Goal: Task Accomplishment & Management: Use online tool/utility

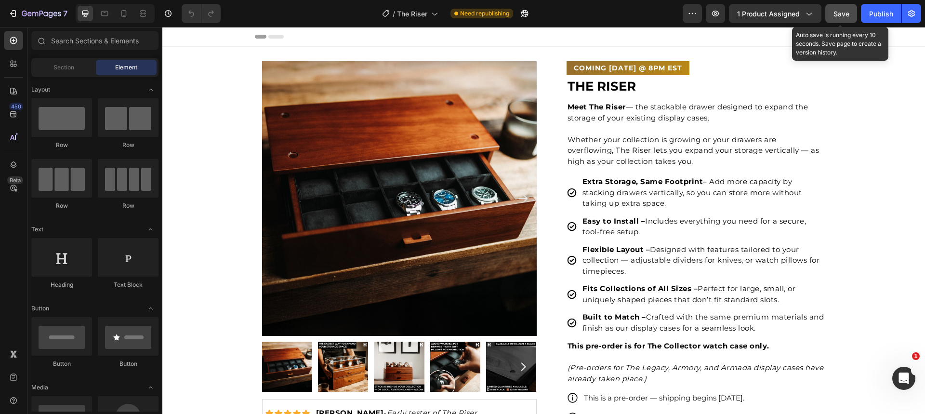
click at [843, 12] on span "Save" at bounding box center [842, 14] width 16 height 8
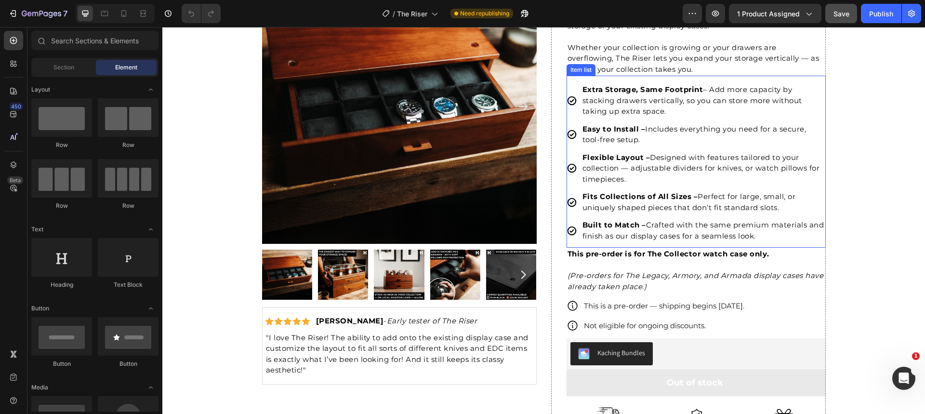
scroll to position [93, 0]
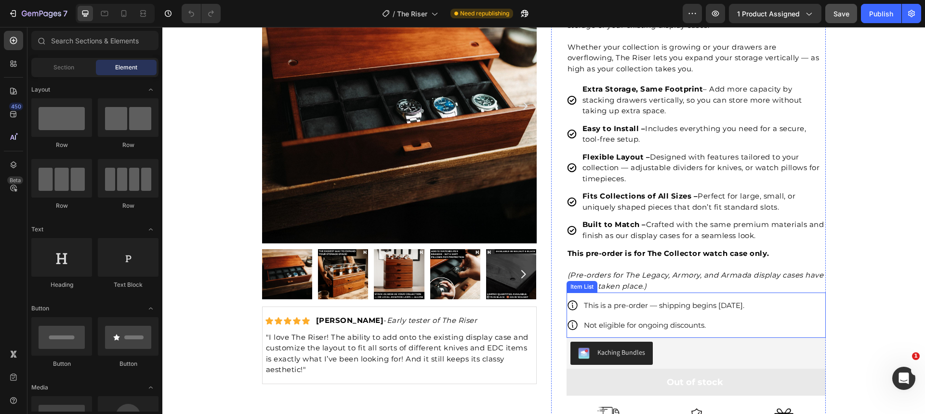
click at [744, 305] on p "This is a pre-order — shipping begins [DATE]." at bounding box center [664, 305] width 160 height 13
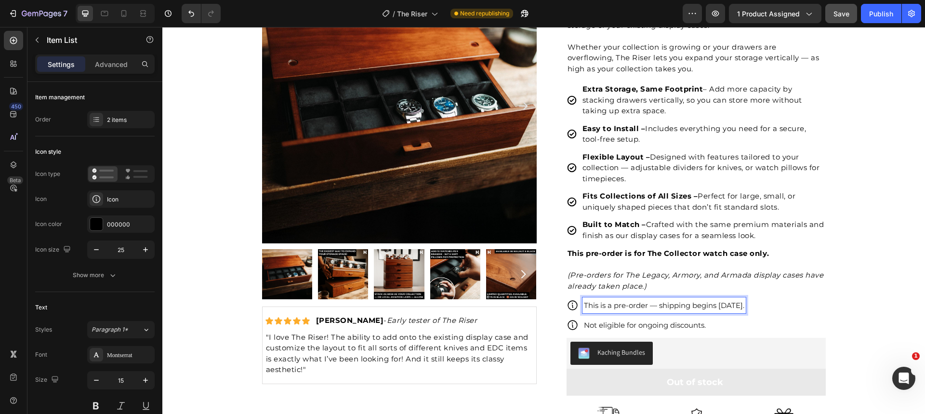
click at [744, 307] on p "This is a pre-order — shipping begins [DATE]." at bounding box center [664, 305] width 160 height 13
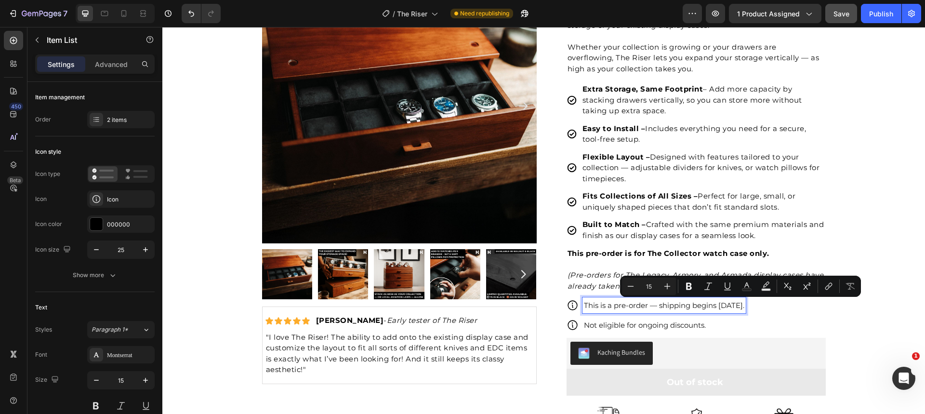
drag, startPoint x: 742, startPoint y: 306, endPoint x: 765, endPoint y: 308, distance: 23.2
click at [744, 308] on p "This is a pre-order — shipping begins [DATE]." at bounding box center [664, 305] width 160 height 13
copy p "[DATE]."
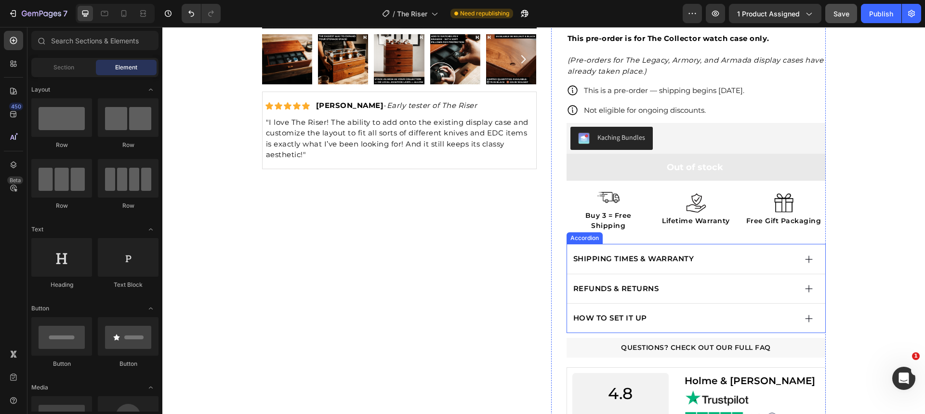
scroll to position [344, 0]
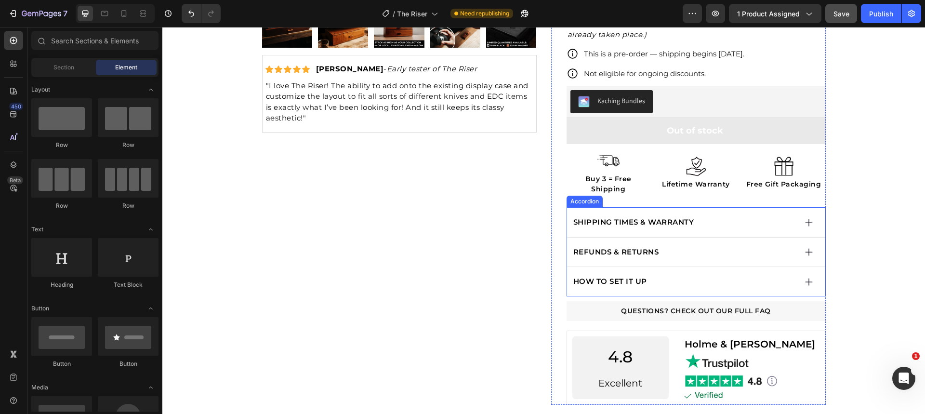
click at [747, 215] on div "SHIPPING TIMES & WARRANTY" at bounding box center [684, 222] width 225 height 14
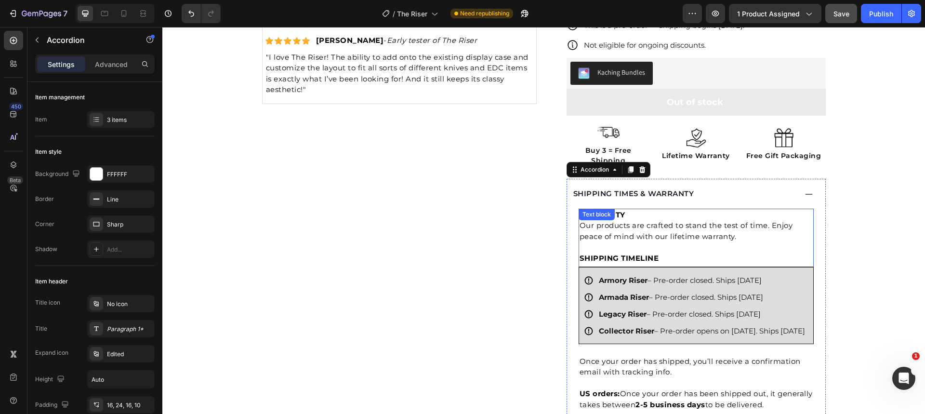
scroll to position [398, 0]
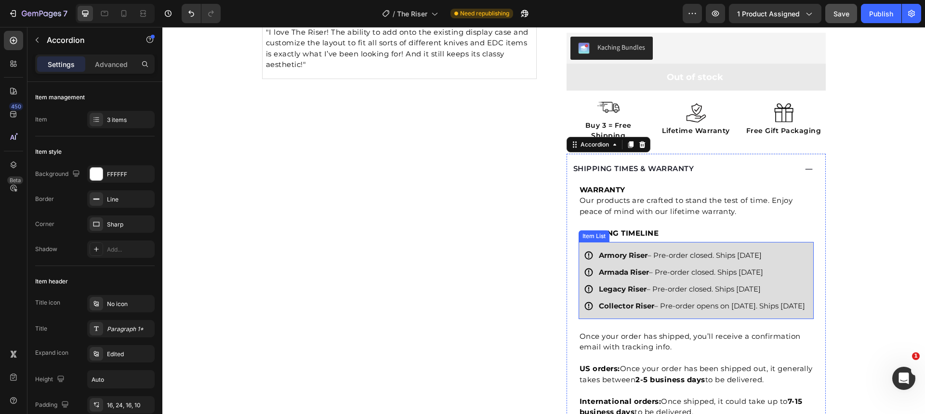
click at [638, 310] on p "Collector Riser – Pre-order opens on [DATE]. Ships [DATE]" at bounding box center [702, 305] width 206 height 13
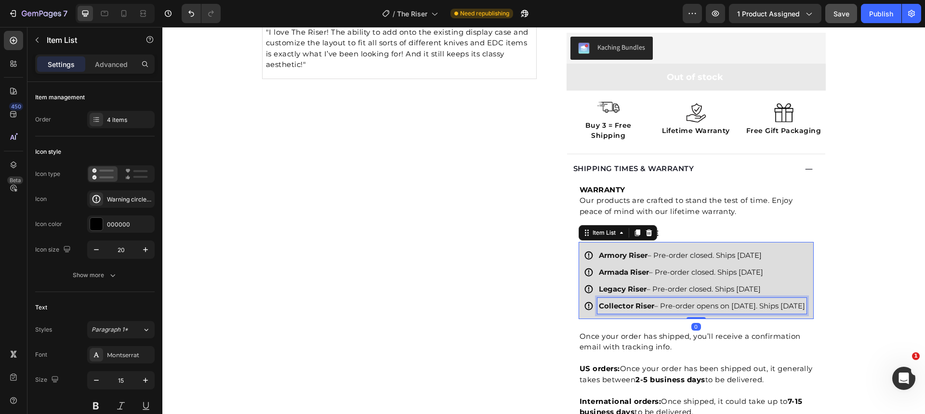
click at [638, 310] on p "Collector Riser – Pre-order opens on [DATE]. Ships [DATE]" at bounding box center [702, 305] width 206 height 13
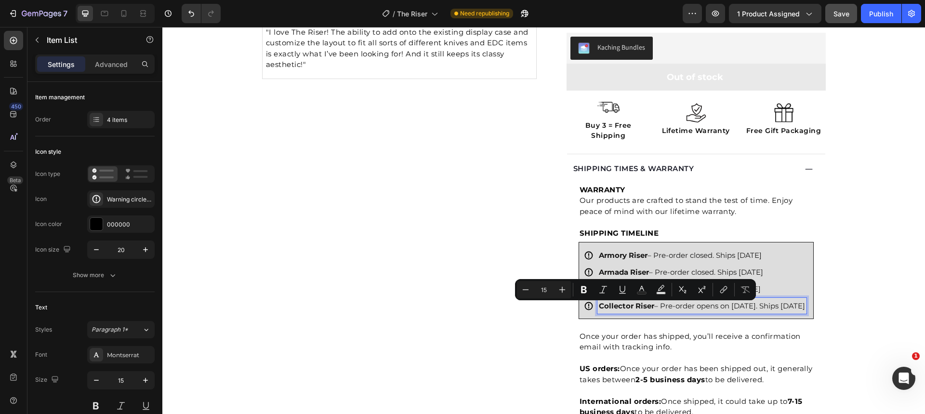
click at [624, 310] on p "Collector Riser – Pre-order opens on [DATE]. Ships [DATE]" at bounding box center [702, 305] width 206 height 13
click at [619, 310] on p "Collector Riser – Pre-order opens on [DATE]. Ships [DATE]" at bounding box center [702, 305] width 206 height 13
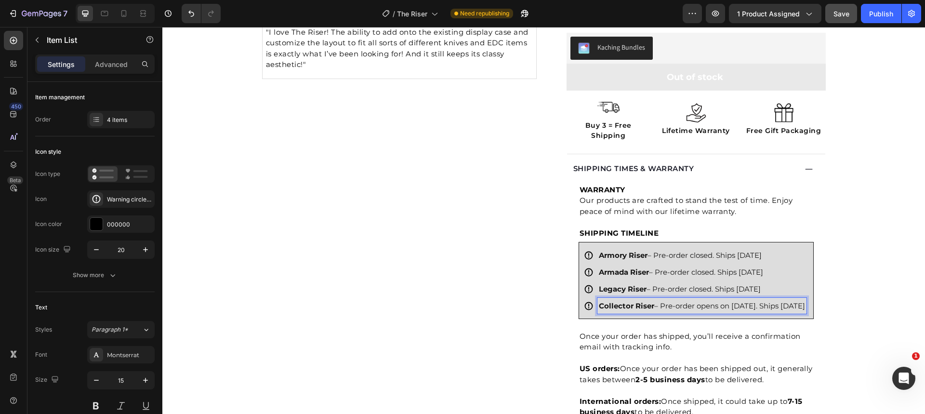
drag, startPoint x: 619, startPoint y: 308, endPoint x: 676, endPoint y: 308, distance: 57.3
click at [676, 308] on p "Collector Riser – Pre-order opens on [DATE]. Ships [DATE]" at bounding box center [702, 305] width 206 height 13
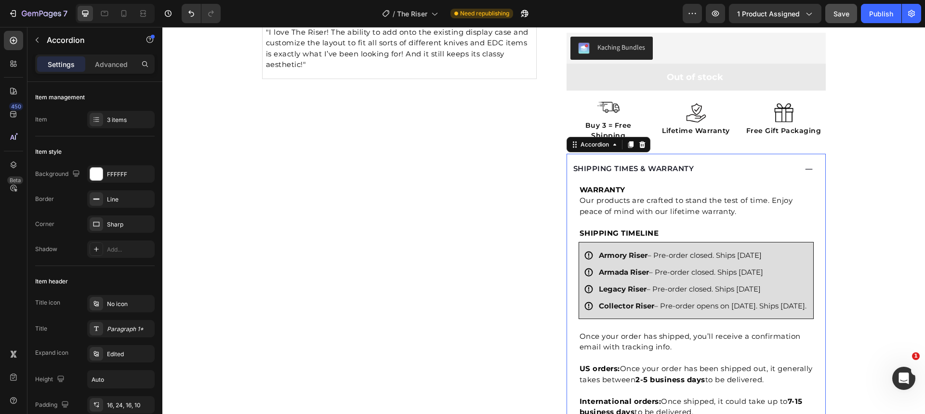
click at [775, 162] on div "SHIPPING TIMES & WARRANTY" at bounding box center [684, 169] width 225 height 14
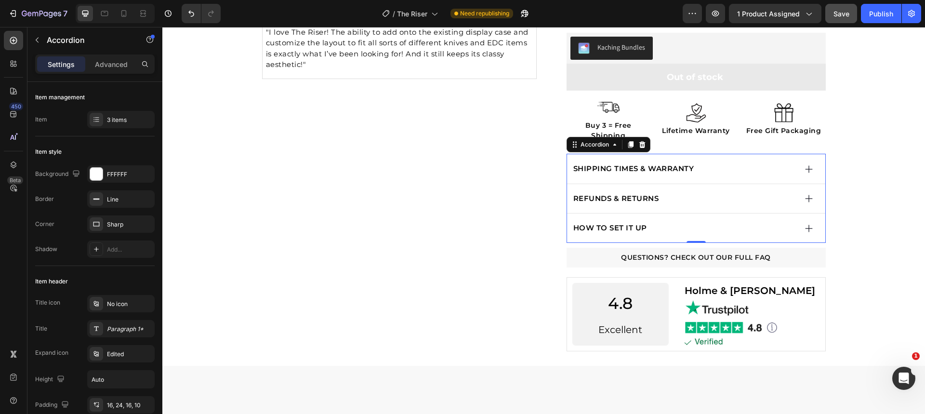
click at [707, 221] on div "HOW TO SET IT UP" at bounding box center [684, 228] width 225 height 14
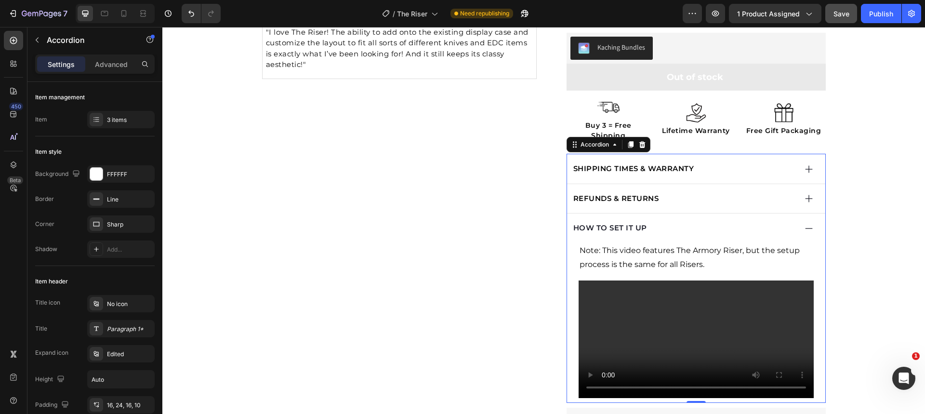
click at [707, 192] on div "REFUNDS & RETURNS" at bounding box center [684, 199] width 225 height 14
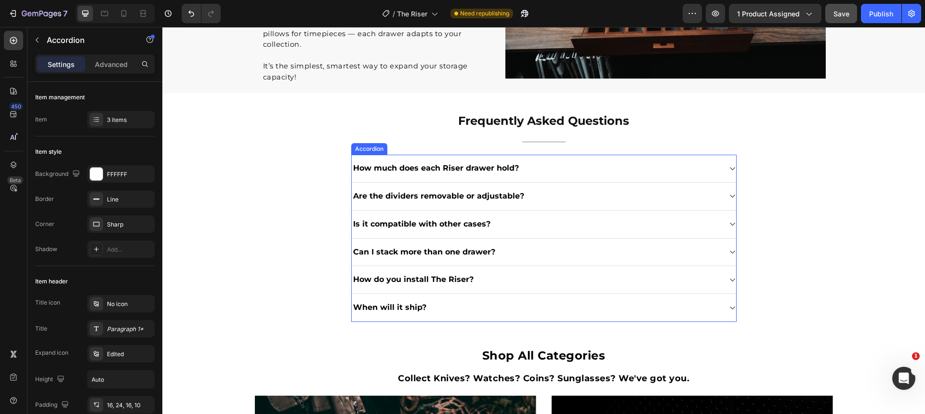
scroll to position [1637, 0]
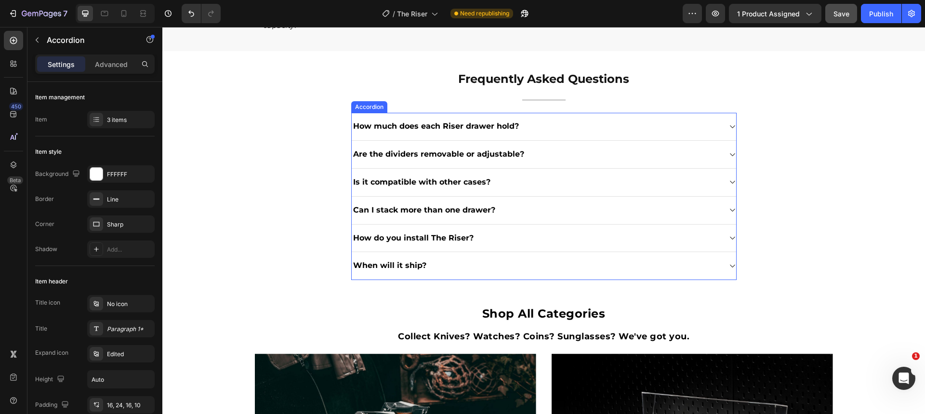
click at [528, 259] on div "When will it ship?" at bounding box center [536, 265] width 369 height 13
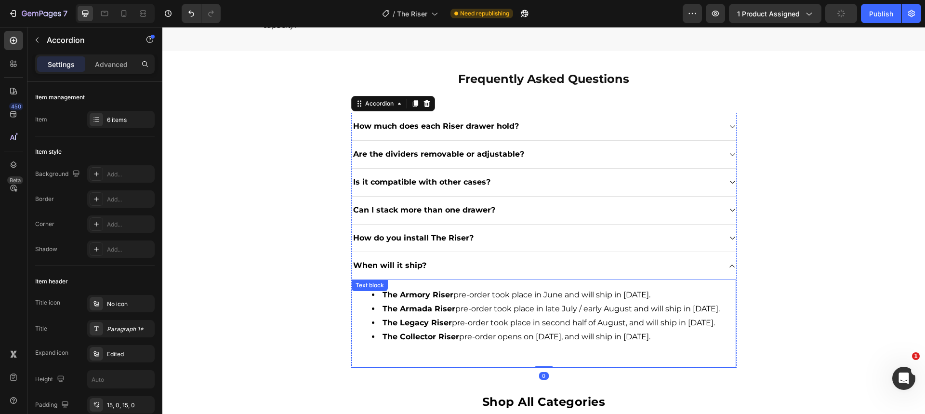
click at [497, 344] on li "The Collector Riser pre-order opens on [DATE], and will ship in [DATE]." at bounding box center [553, 337] width 363 height 14
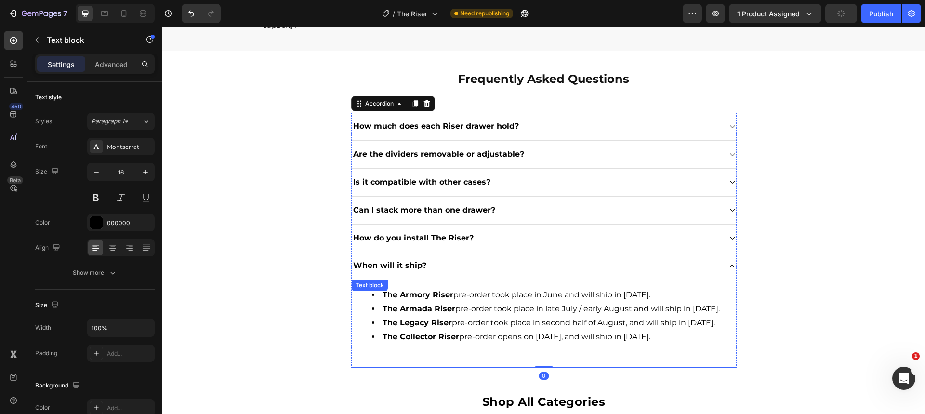
click at [497, 344] on li "The Collector Riser pre-order opens on [DATE], and will ship in [DATE]." at bounding box center [553, 337] width 363 height 14
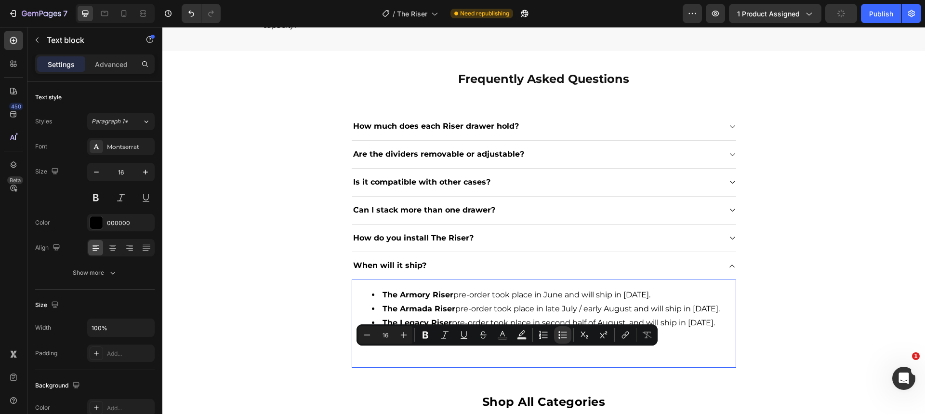
click at [627, 344] on li "The Collector Riser pre-order opens on [DATE], and will ship in [DATE]." at bounding box center [553, 337] width 363 height 14
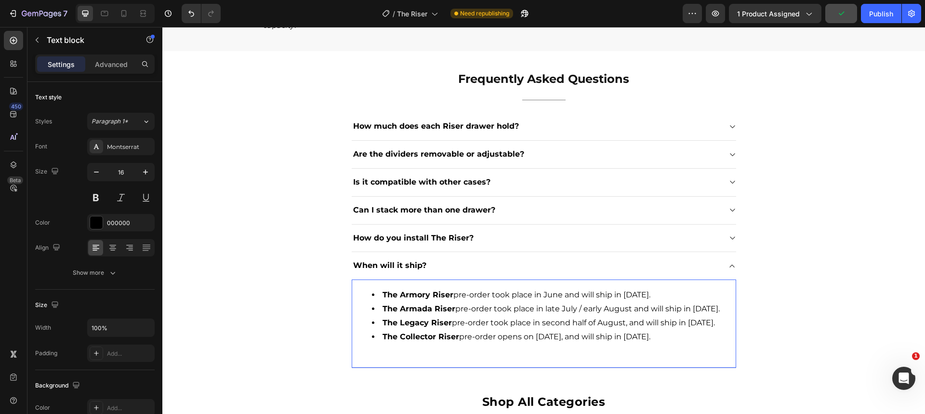
drag, startPoint x: 721, startPoint y: 355, endPoint x: 660, endPoint y: 354, distance: 61.7
click at [660, 344] on li "The Collector Riser pre-order opens on [DATE], and will ship in [DATE]." at bounding box center [553, 337] width 363 height 14
click at [785, 238] on div "Frequently Asked Questions Heading Title Line How much does each Riser drawer h…" at bounding box center [544, 219] width 748 height 298
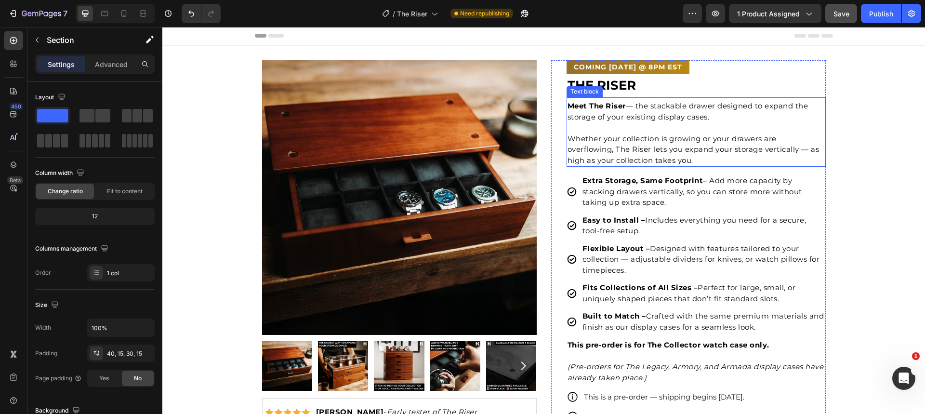
scroll to position [0, 0]
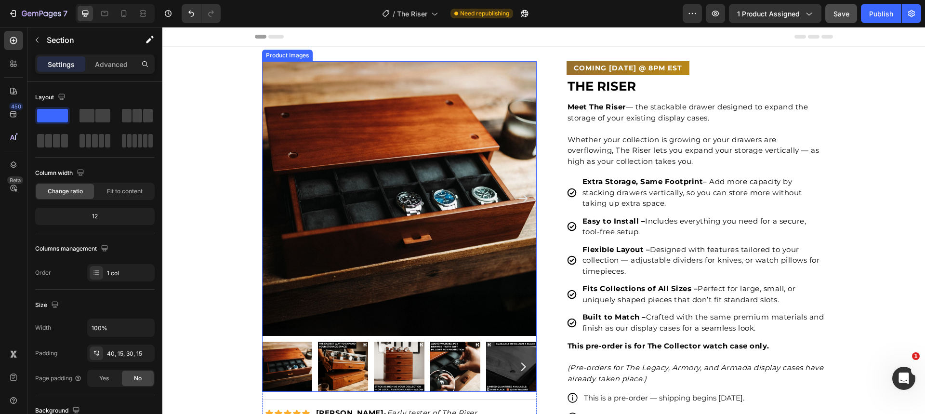
click at [387, 370] on img at bounding box center [399, 367] width 50 height 50
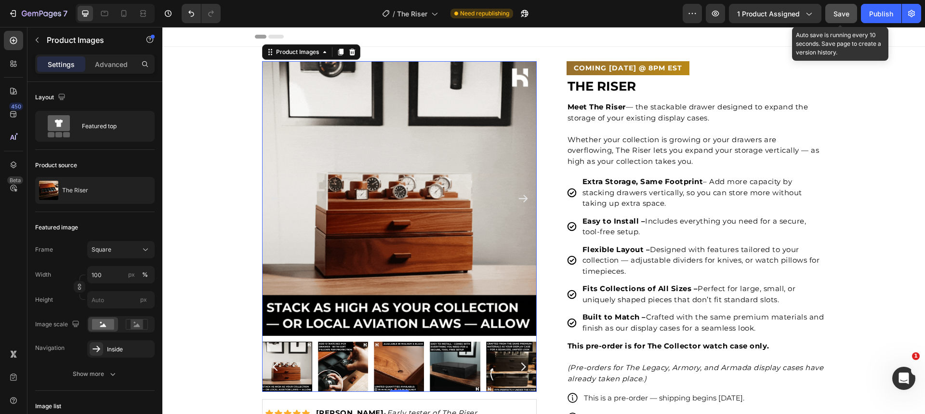
click at [847, 19] on button "Save" at bounding box center [841, 13] width 32 height 19
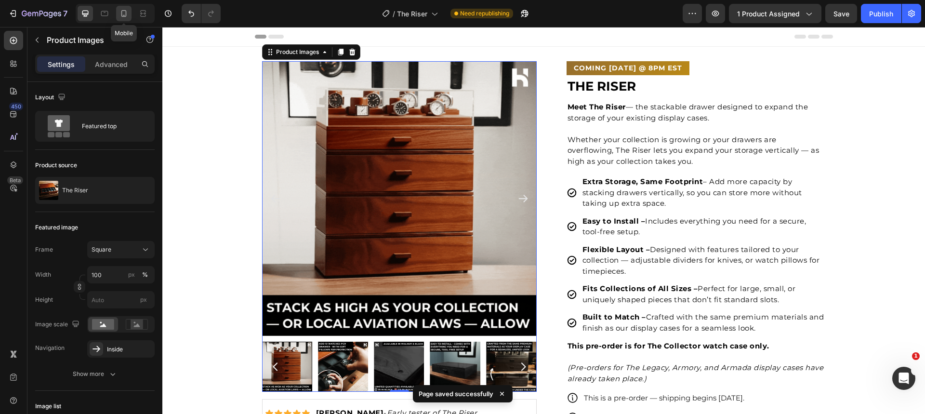
click at [125, 13] on icon at bounding box center [124, 14] width 10 height 10
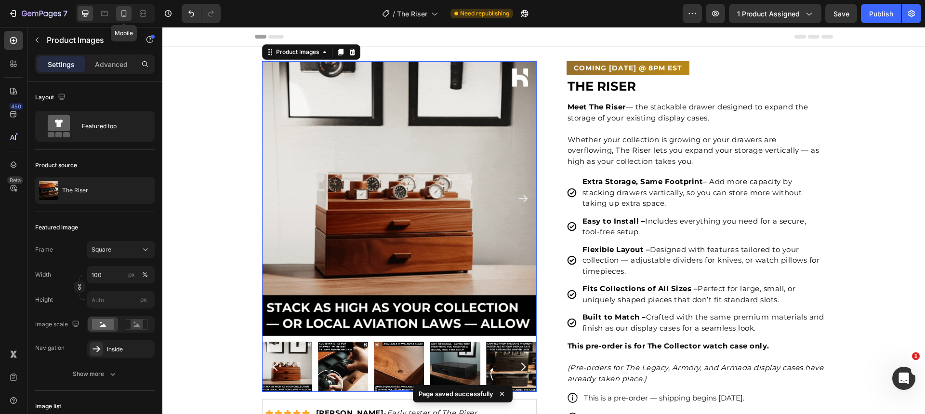
type input "90"
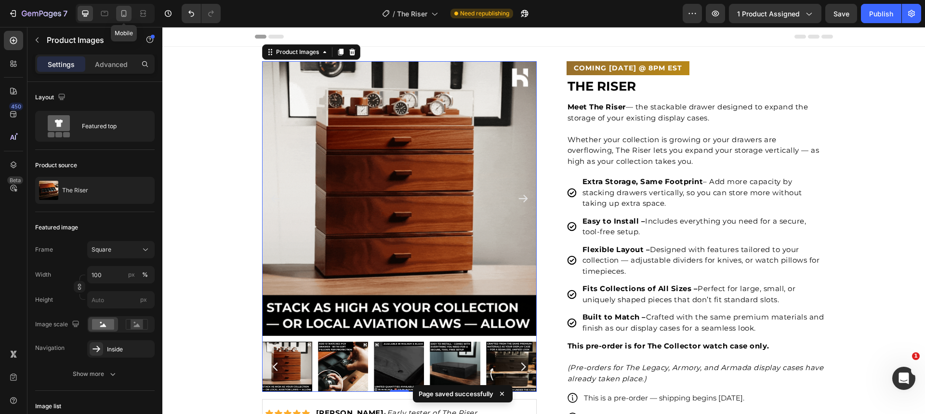
type input "8"
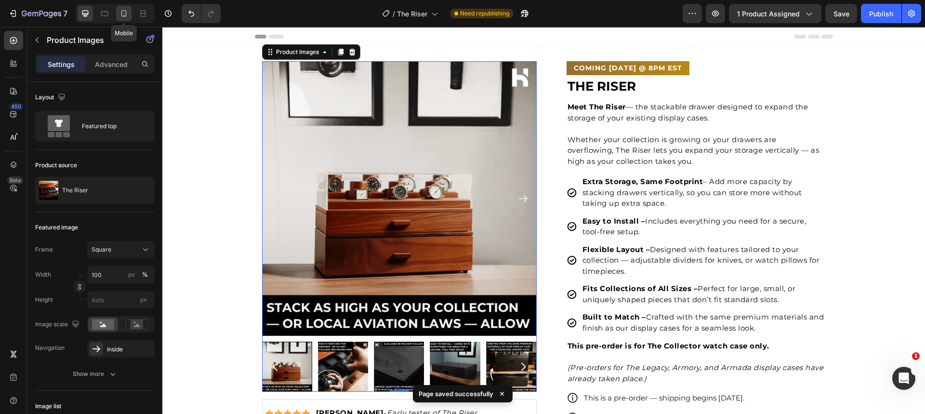
type input "8"
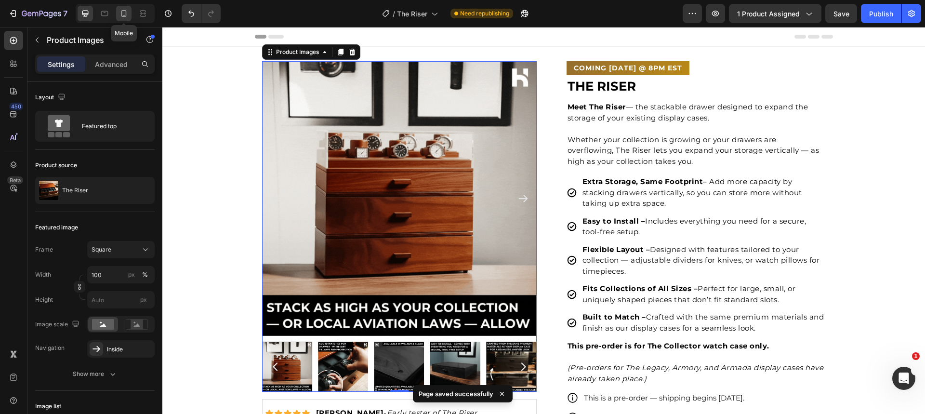
type input "8"
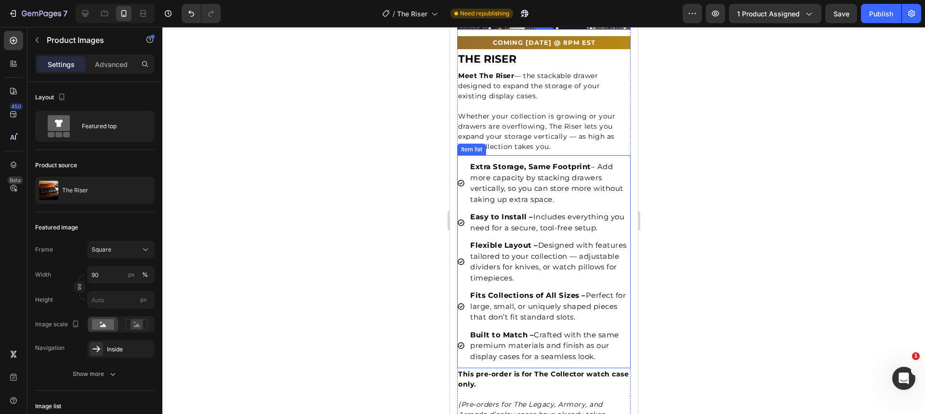
scroll to position [382, 0]
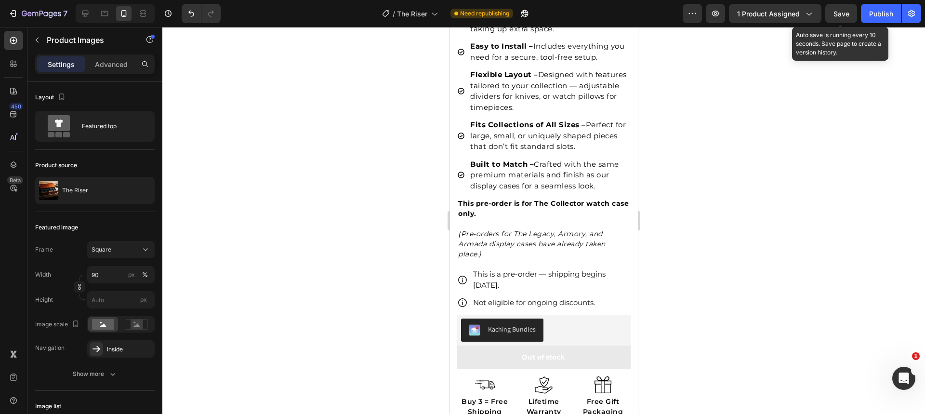
click at [846, 13] on span "Save" at bounding box center [842, 14] width 16 height 8
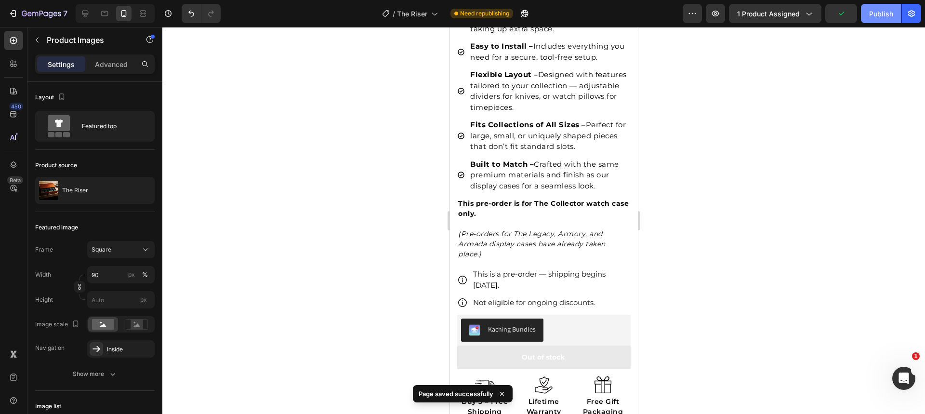
click at [870, 15] on div "Publish" at bounding box center [881, 14] width 24 height 10
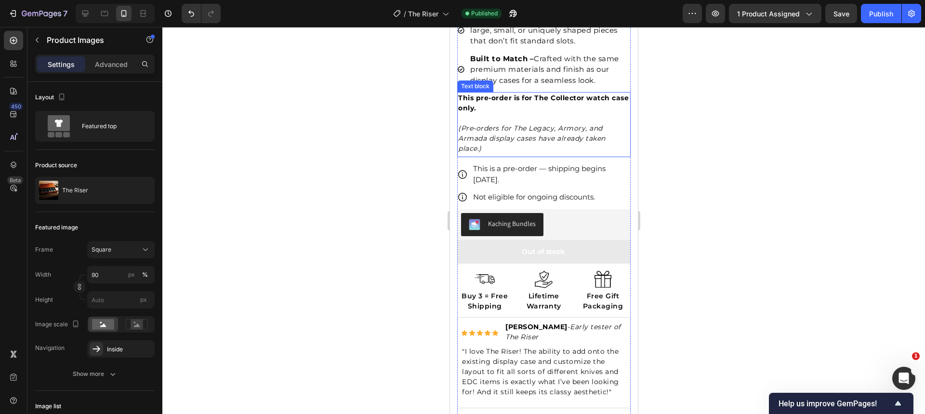
scroll to position [494, 0]
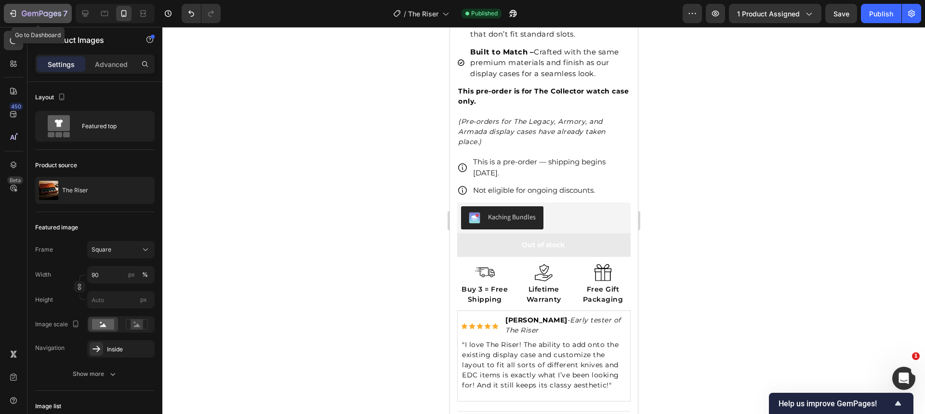
click at [53, 13] on icon "button" at bounding box center [42, 14] width 40 height 8
